Goal: Information Seeking & Learning: Learn about a topic

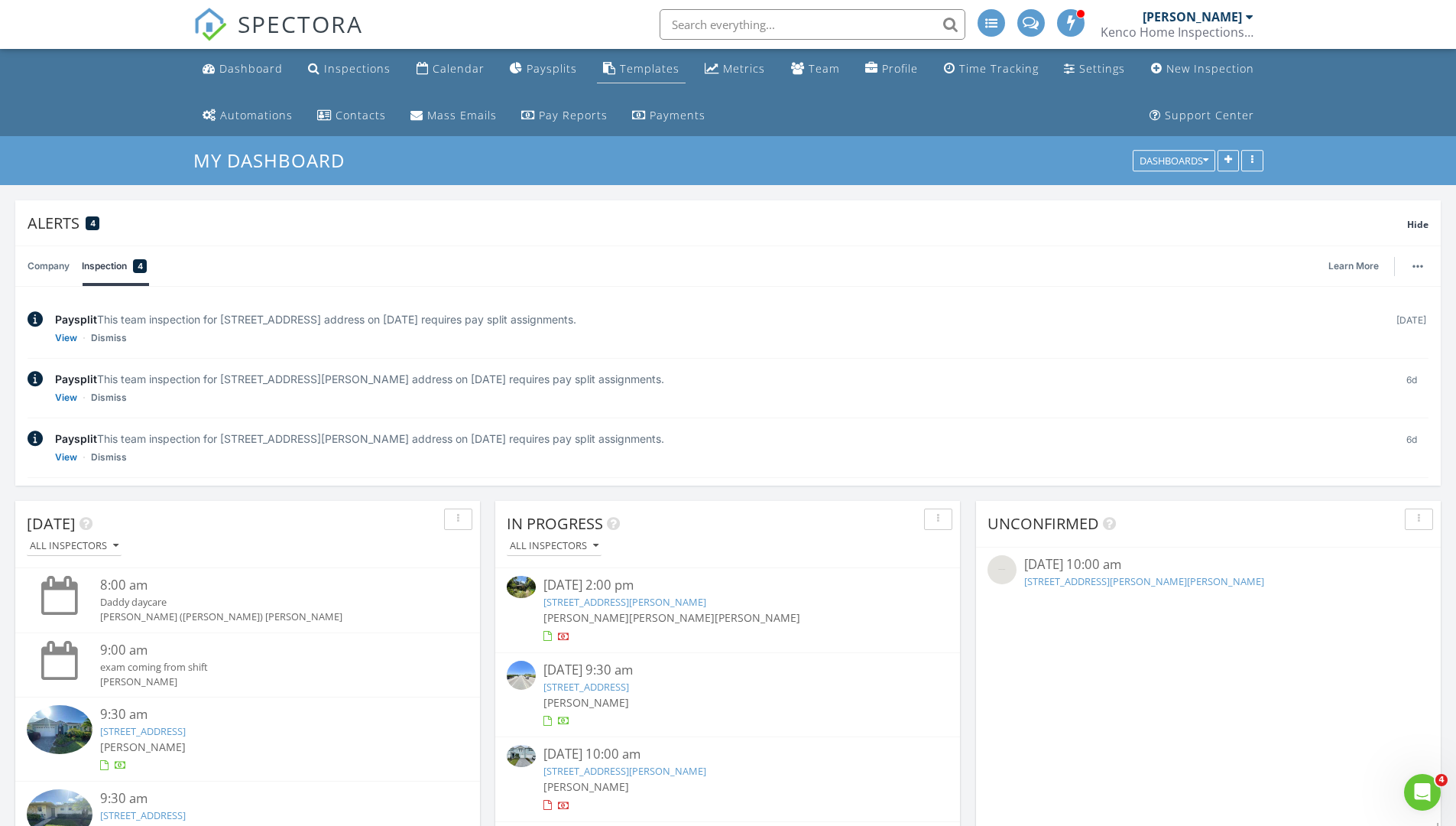
click at [651, 67] on div "Templates" at bounding box center [650, 69] width 60 height 15
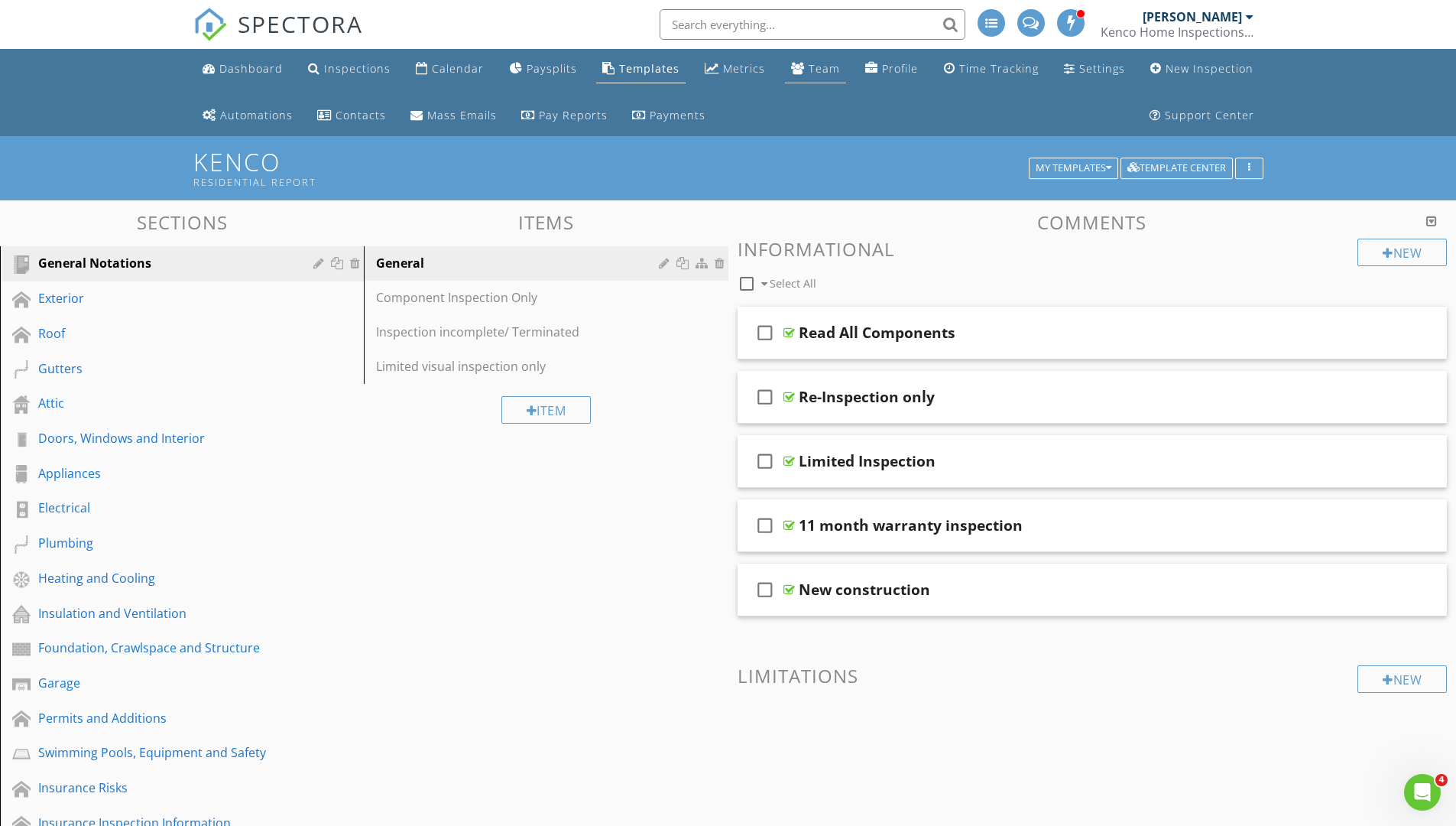
click at [823, 66] on div "Team" at bounding box center [824, 69] width 32 height 15
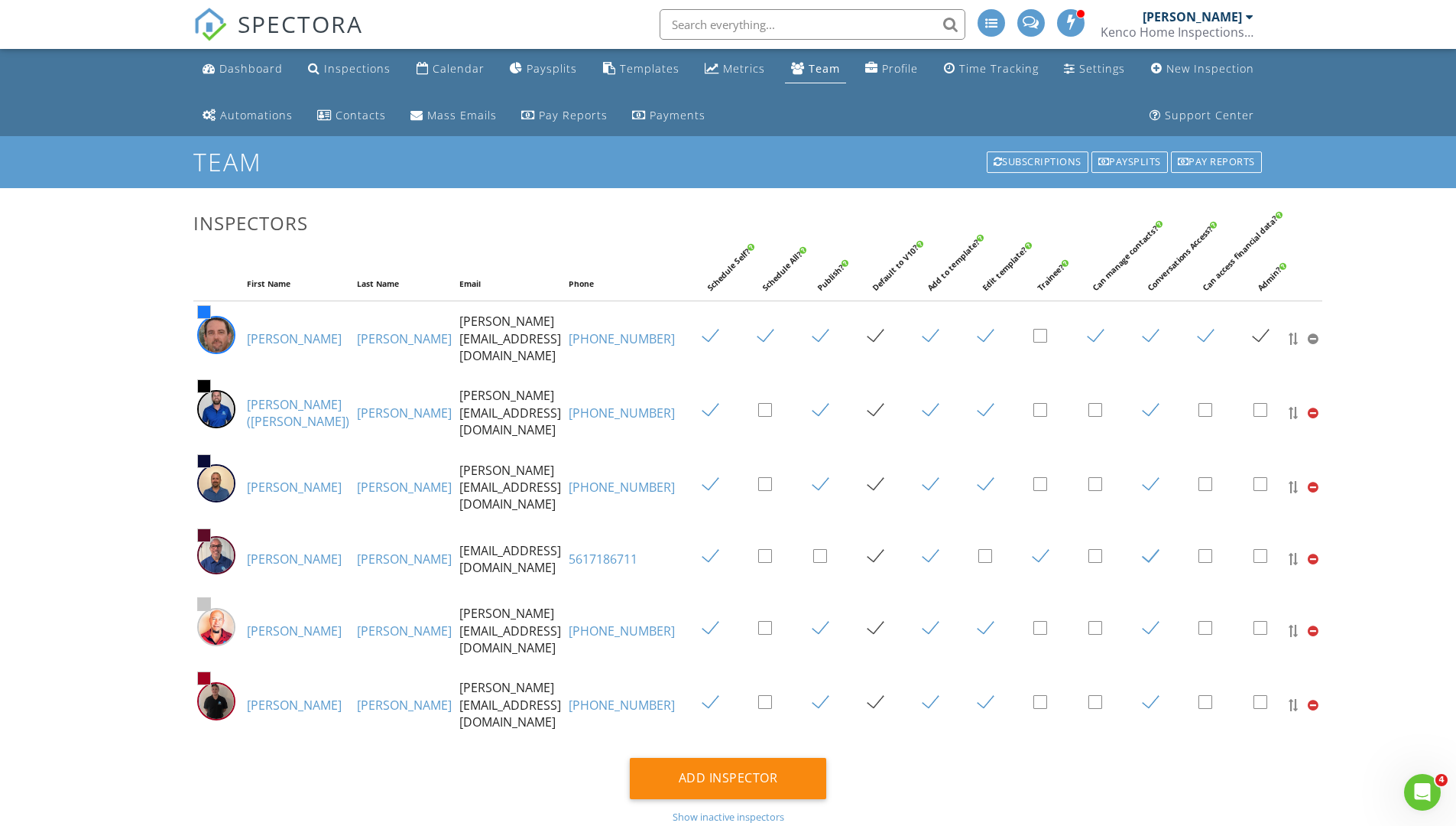
click at [278, 336] on link "Kenneth" at bounding box center [294, 338] width 95 height 17
drag, startPoint x: 346, startPoint y: 403, endPoint x: 357, endPoint y: 406, distance: 11.4
click at [357, 405] on link "Bergmann" at bounding box center [404, 413] width 95 height 17
click at [357, 479] on link "Gjertsen" at bounding box center [404, 487] width 95 height 17
click at [357, 551] on link "Moyer" at bounding box center [404, 559] width 95 height 17
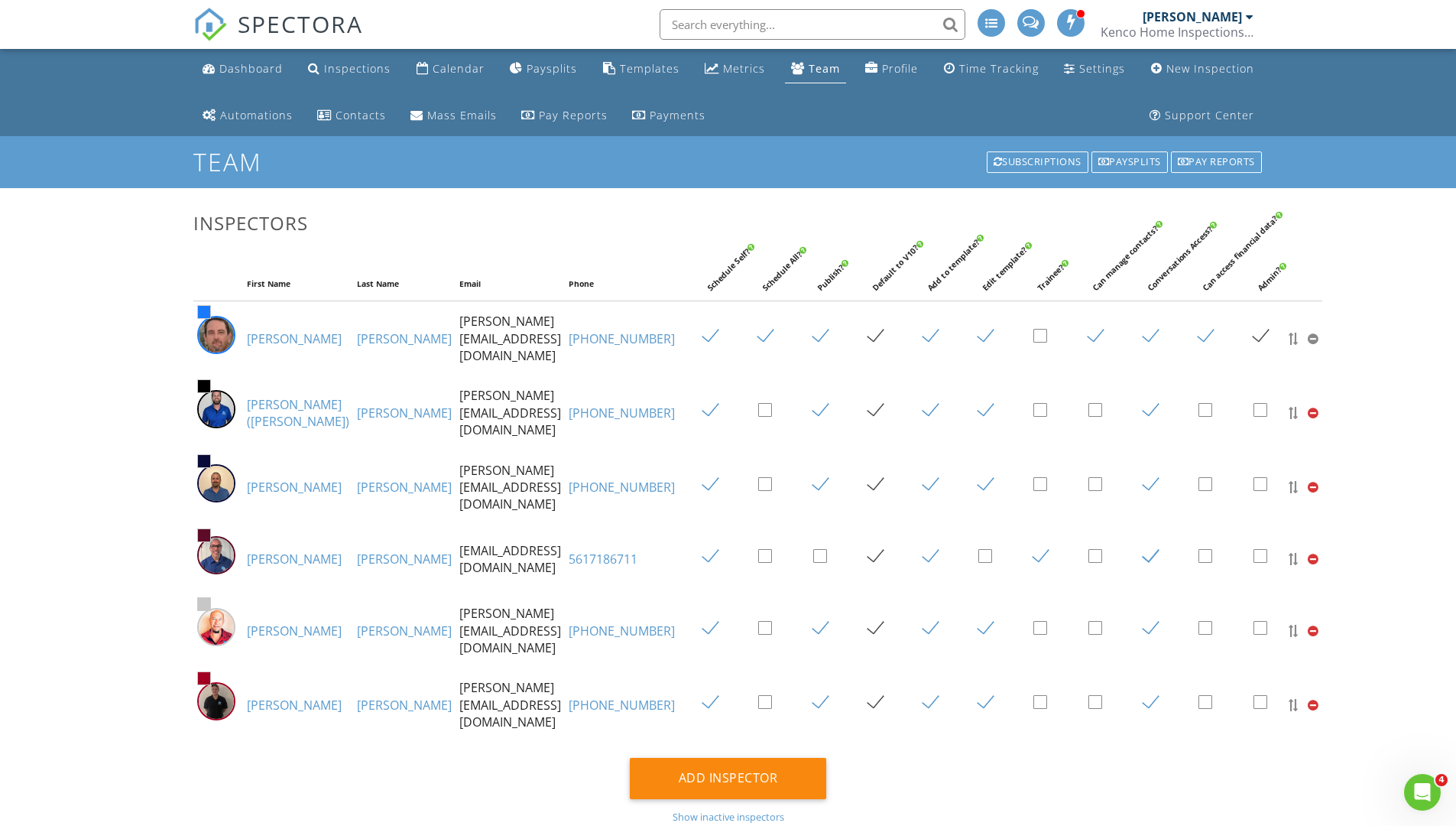
click at [357, 696] on link "Downey" at bounding box center [404, 705] width 95 height 17
click at [258, 623] on link "Paul" at bounding box center [294, 631] width 95 height 17
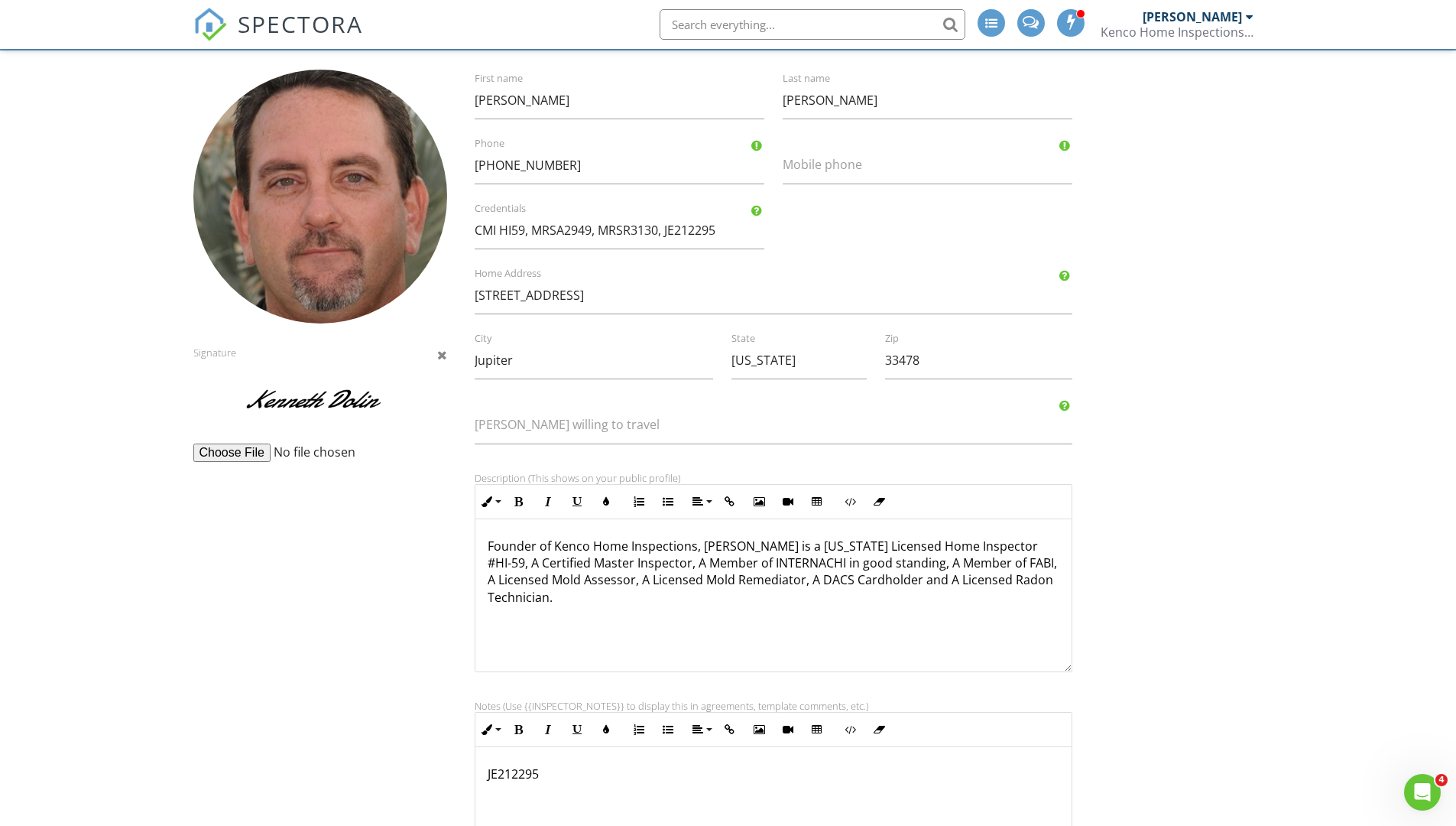
scroll to position [144, 0]
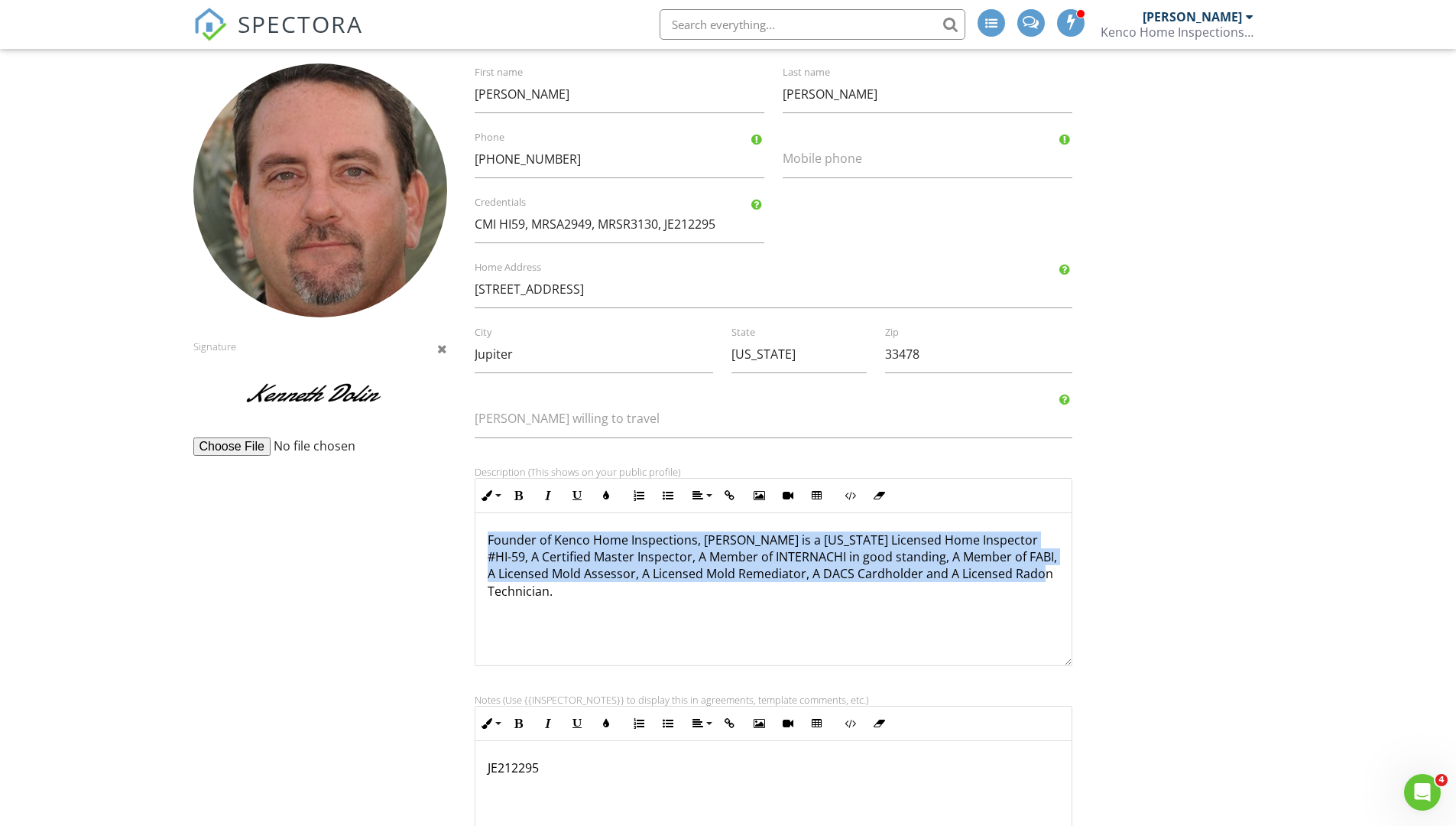
drag, startPoint x: 1026, startPoint y: 576, endPoint x: 479, endPoint y: 517, distance: 550.2
click at [479, 517] on div "Founder of Kenco Home Inspections, [PERSON_NAME] is a [US_STATE] Licensed Home …" at bounding box center [775, 590] width 597 height 153
copy p "Founder of Kenco Home Inspections, [PERSON_NAME] is a [US_STATE] Licensed Home …"
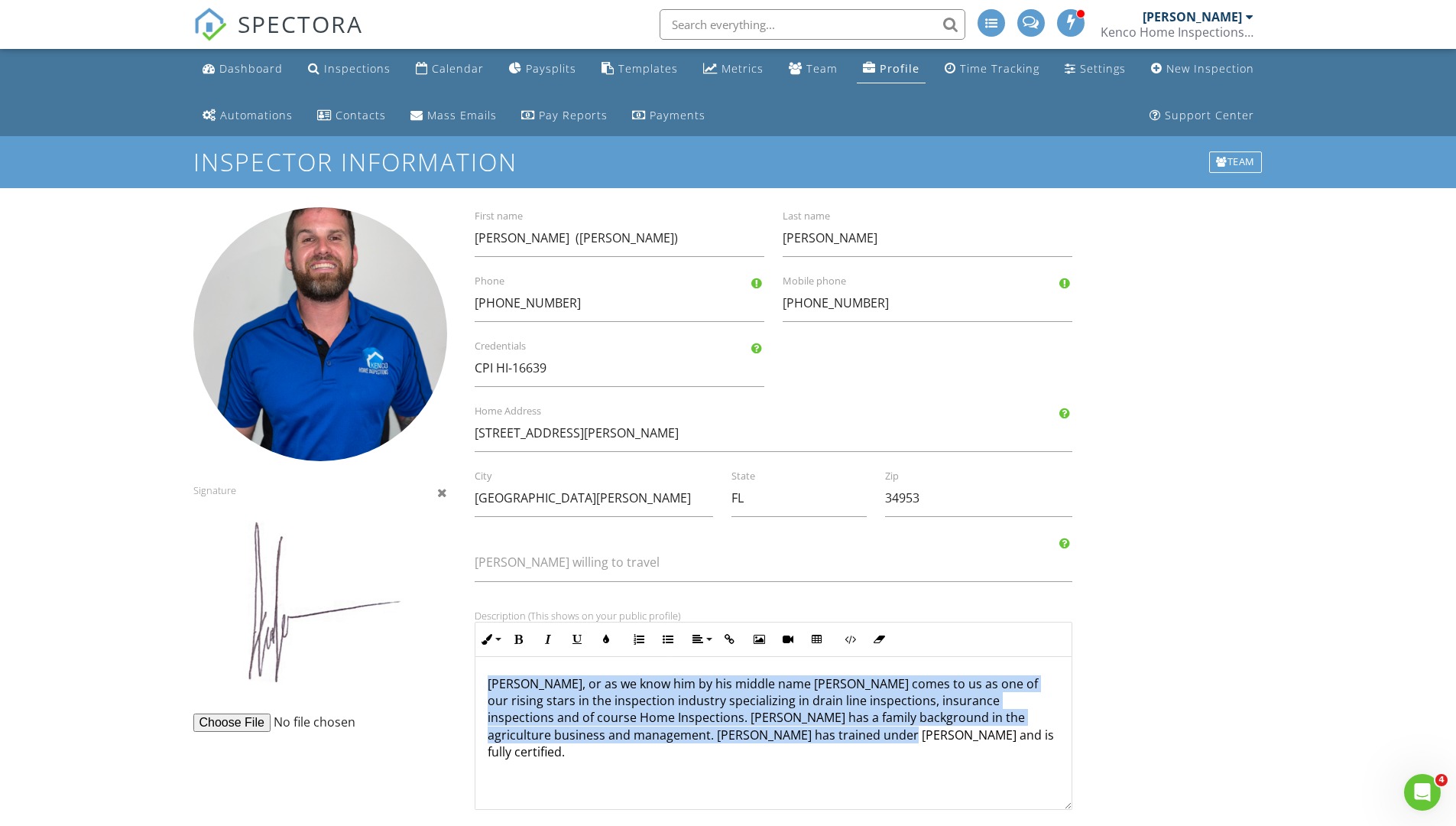
drag, startPoint x: 789, startPoint y: 740, endPoint x: 486, endPoint y: 685, distance: 308.0
click at [486, 685] on div "Brett, or as we know him by his middle name Alex comes to us as one of our risi…" at bounding box center [775, 733] width 597 height 153
copy p "Brett, or as we know him by his middle name Alex comes to us as one of our risi…"
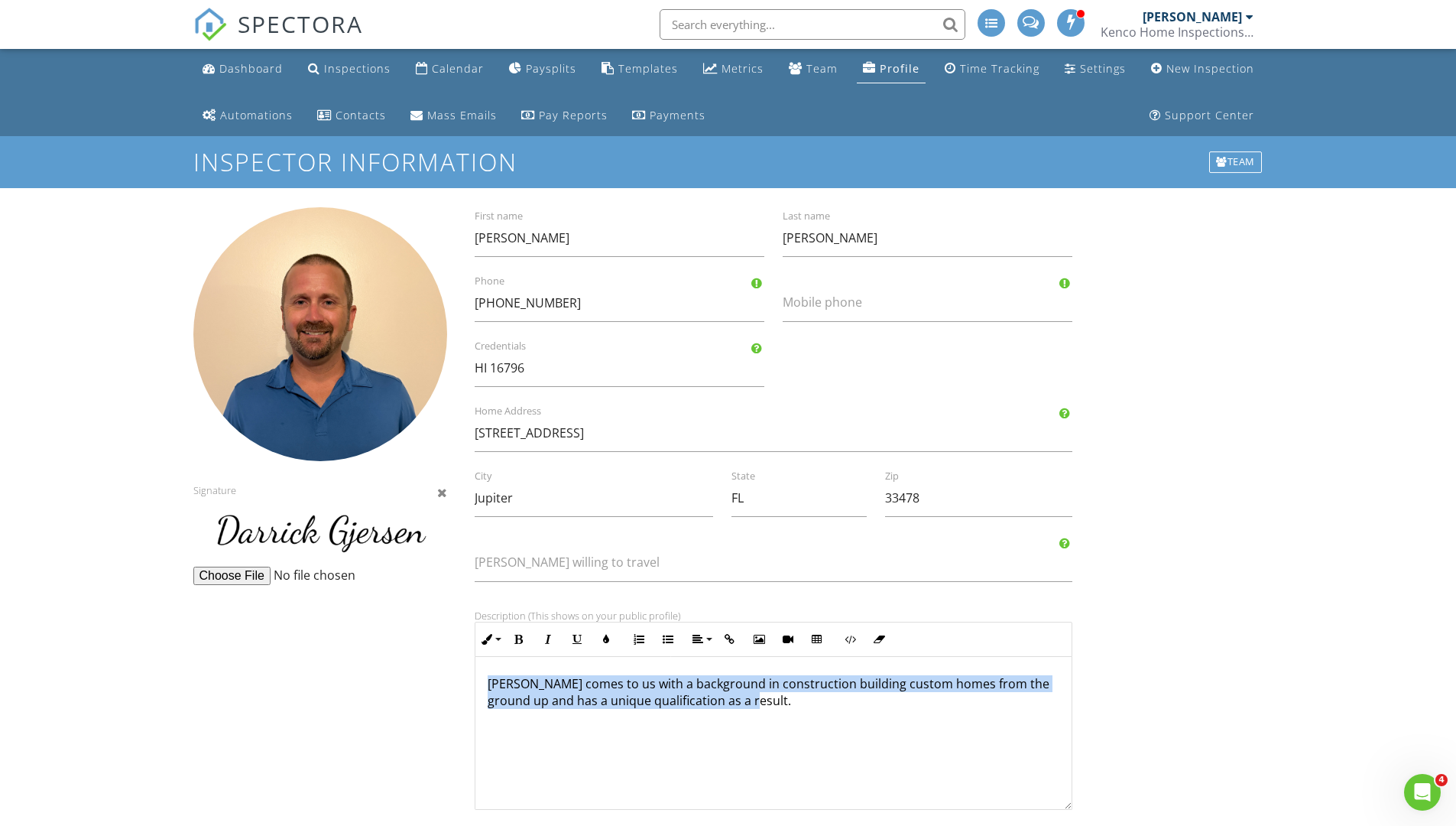
drag, startPoint x: 736, startPoint y: 703, endPoint x: 487, endPoint y: 685, distance: 249.6
click at [488, 685] on p "Darrick comes to us with a background in construction building custom homes fro…" at bounding box center [774, 692] width 572 height 35
copy p "Darrick comes to us with a background in construction building custom homes fro…"
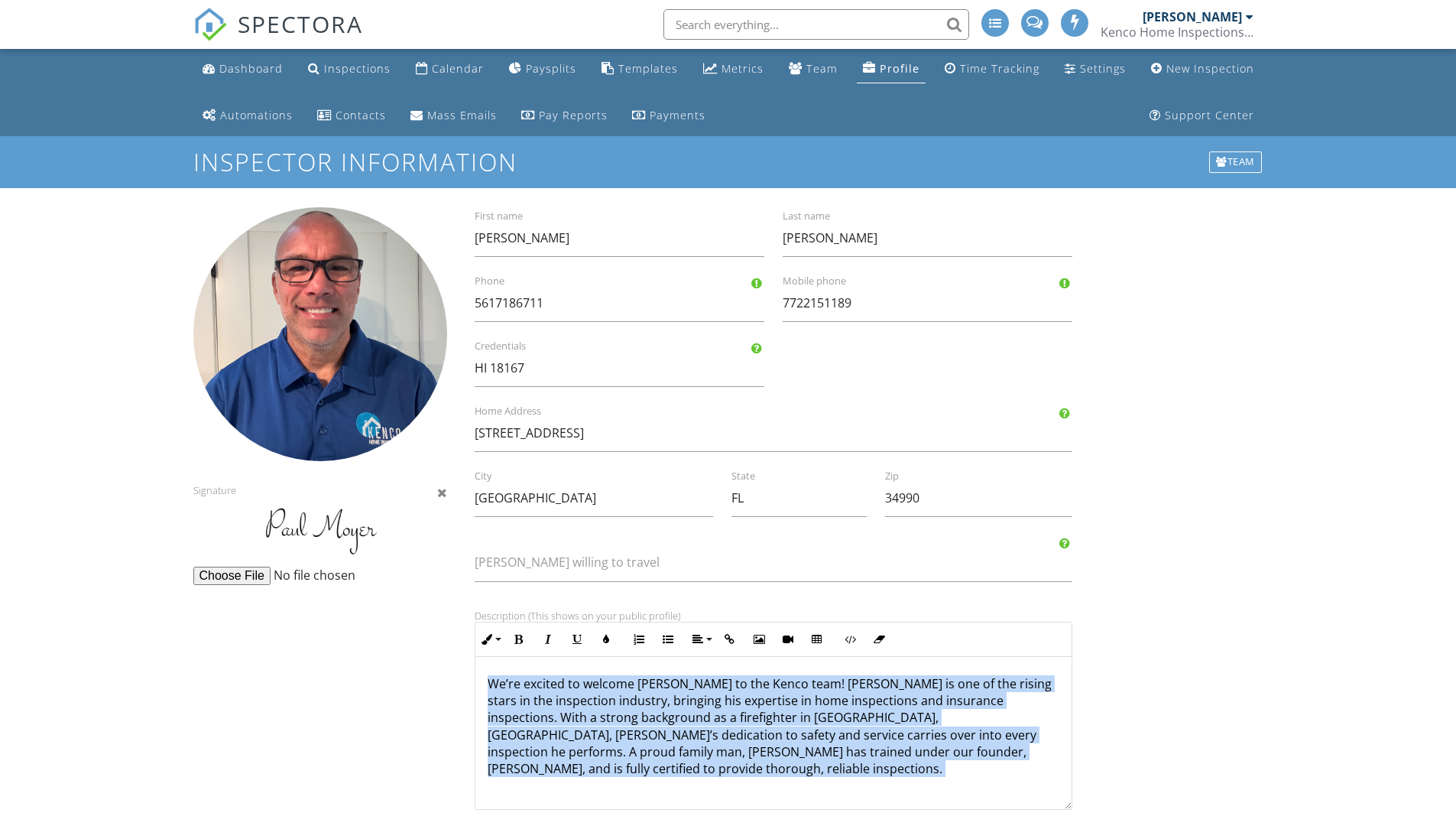
drag, startPoint x: 514, startPoint y: 685, endPoint x: 875, endPoint y: 752, distance: 367.2
click at [882, 764] on p "We’re excited to welcome Paul to the Kenco team! Paul is one of the rising star…" at bounding box center [774, 735] width 572 height 120
copy p "We’re excited to welcome Paul to the Kenco team! Paul is one of the rising star…"
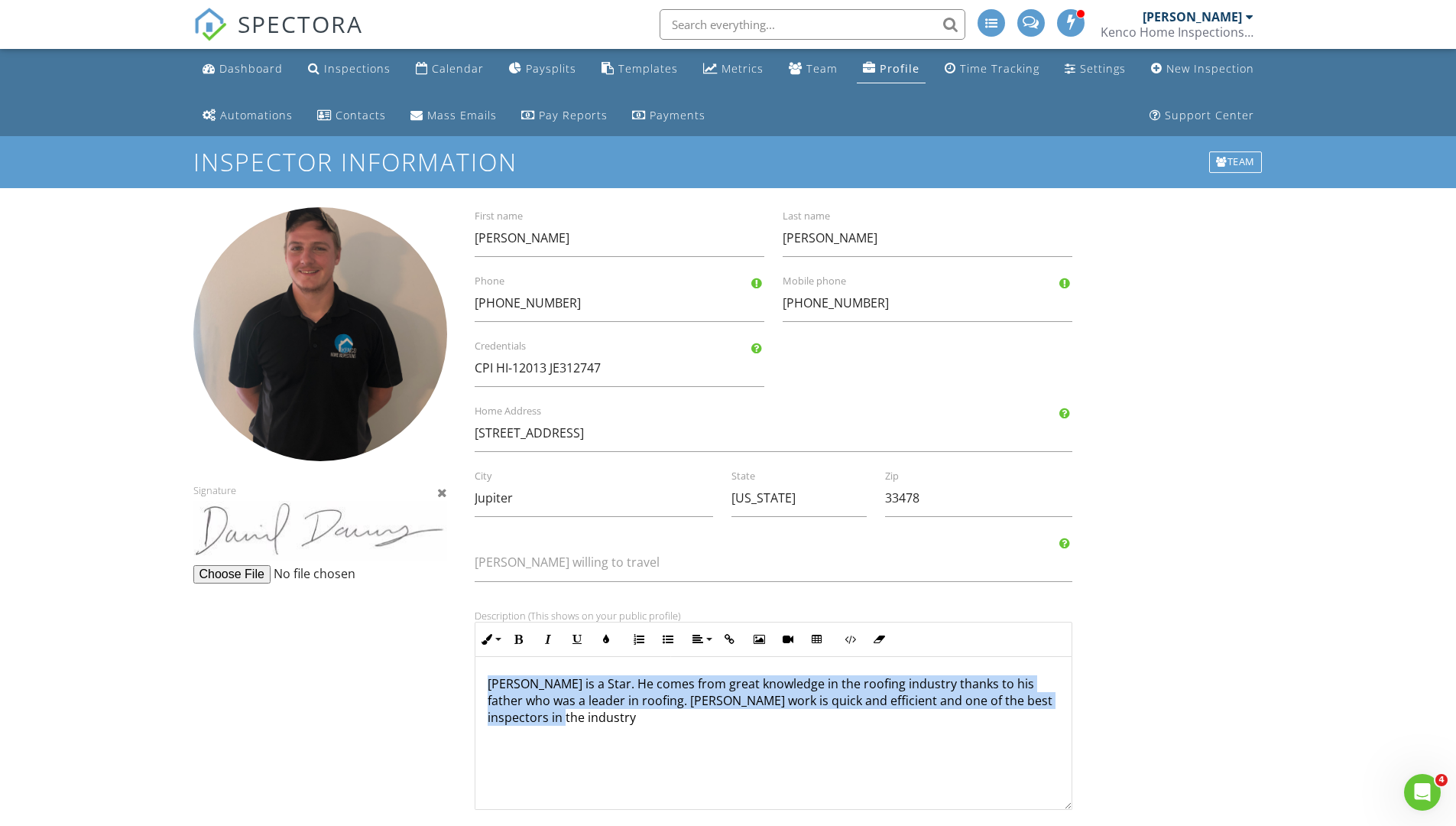
drag, startPoint x: 497, startPoint y: 685, endPoint x: 558, endPoint y: 726, distance: 73.5
click at [554, 732] on div "[PERSON_NAME] is a Star. He comes from great knowledge in the roofing industry …" at bounding box center [775, 733] width 597 height 153
copy p "[PERSON_NAME] is a Star. He comes from great knowledge in the roofing industry …"
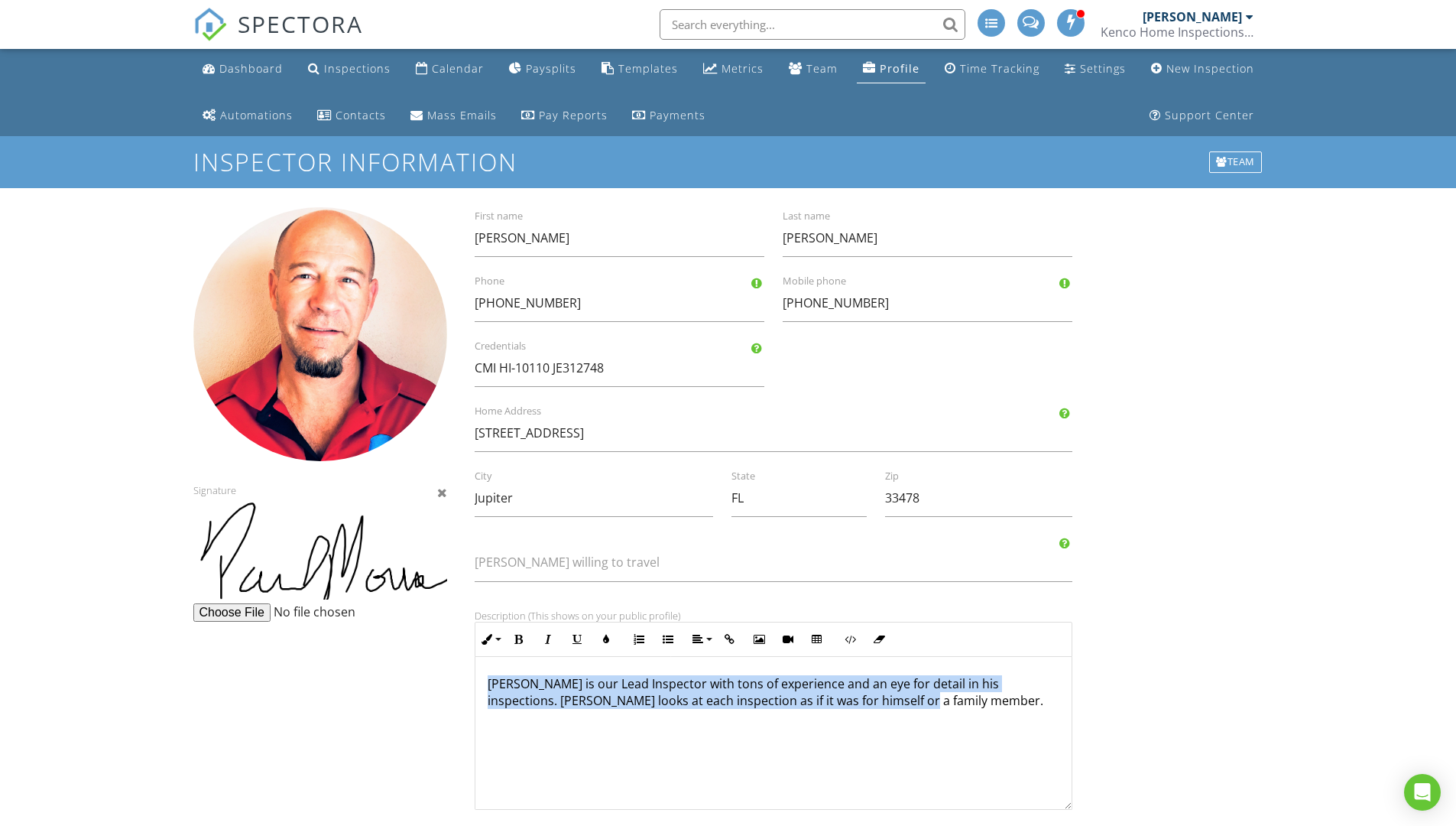
drag, startPoint x: 518, startPoint y: 685, endPoint x: 851, endPoint y: 702, distance: 333.4
click at [916, 721] on div "[PERSON_NAME] is our Lead Inspector with tons of experience and an eye for deta…" at bounding box center [775, 733] width 597 height 153
copy p "[PERSON_NAME] is our Lead Inspector with tons of experience and an eye for deta…"
